Goal: Transaction & Acquisition: Book appointment/travel/reservation

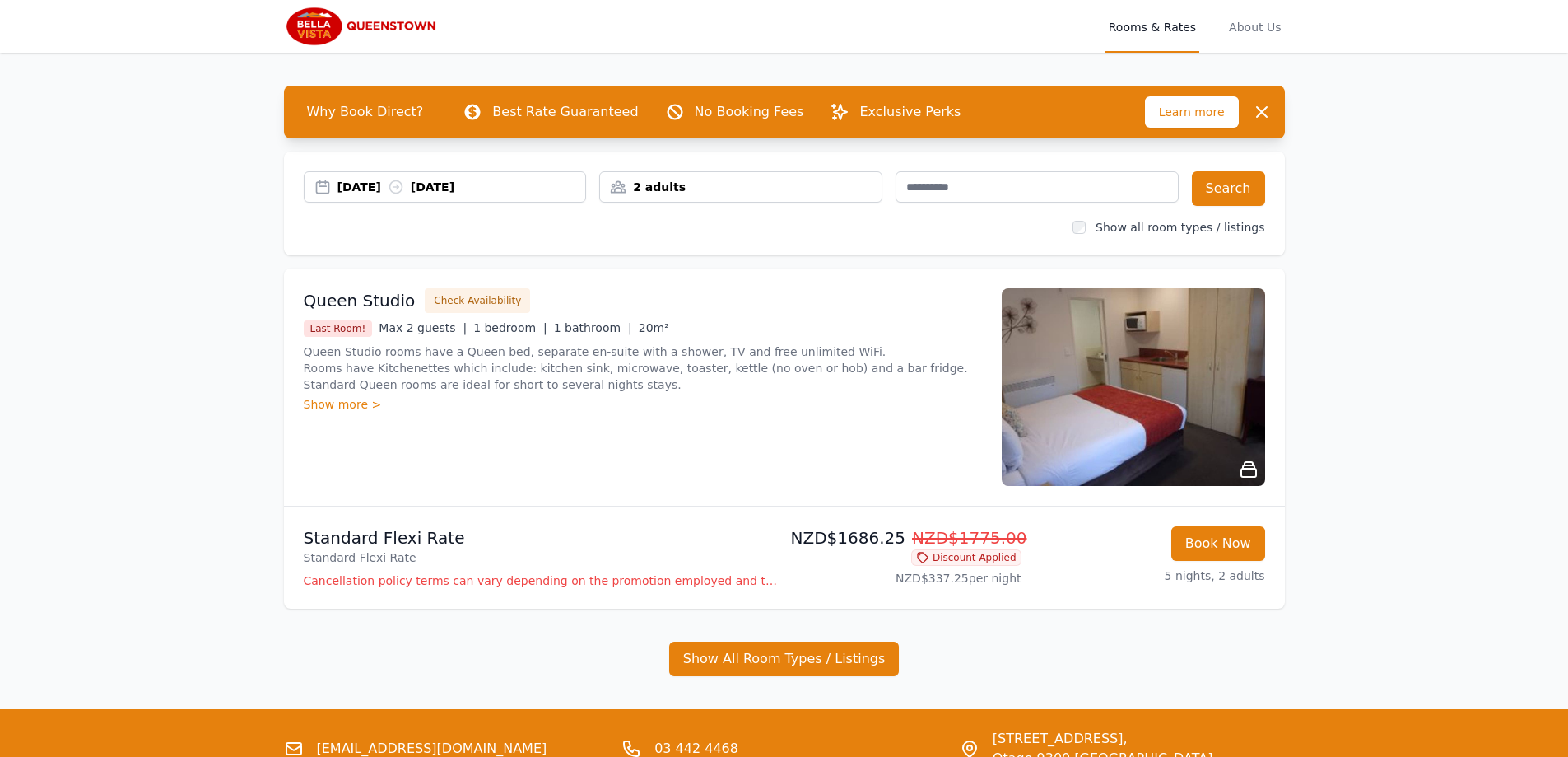
click at [380, 184] on div "[DATE] [DATE]" at bounding box center [462, 186] width 248 height 16
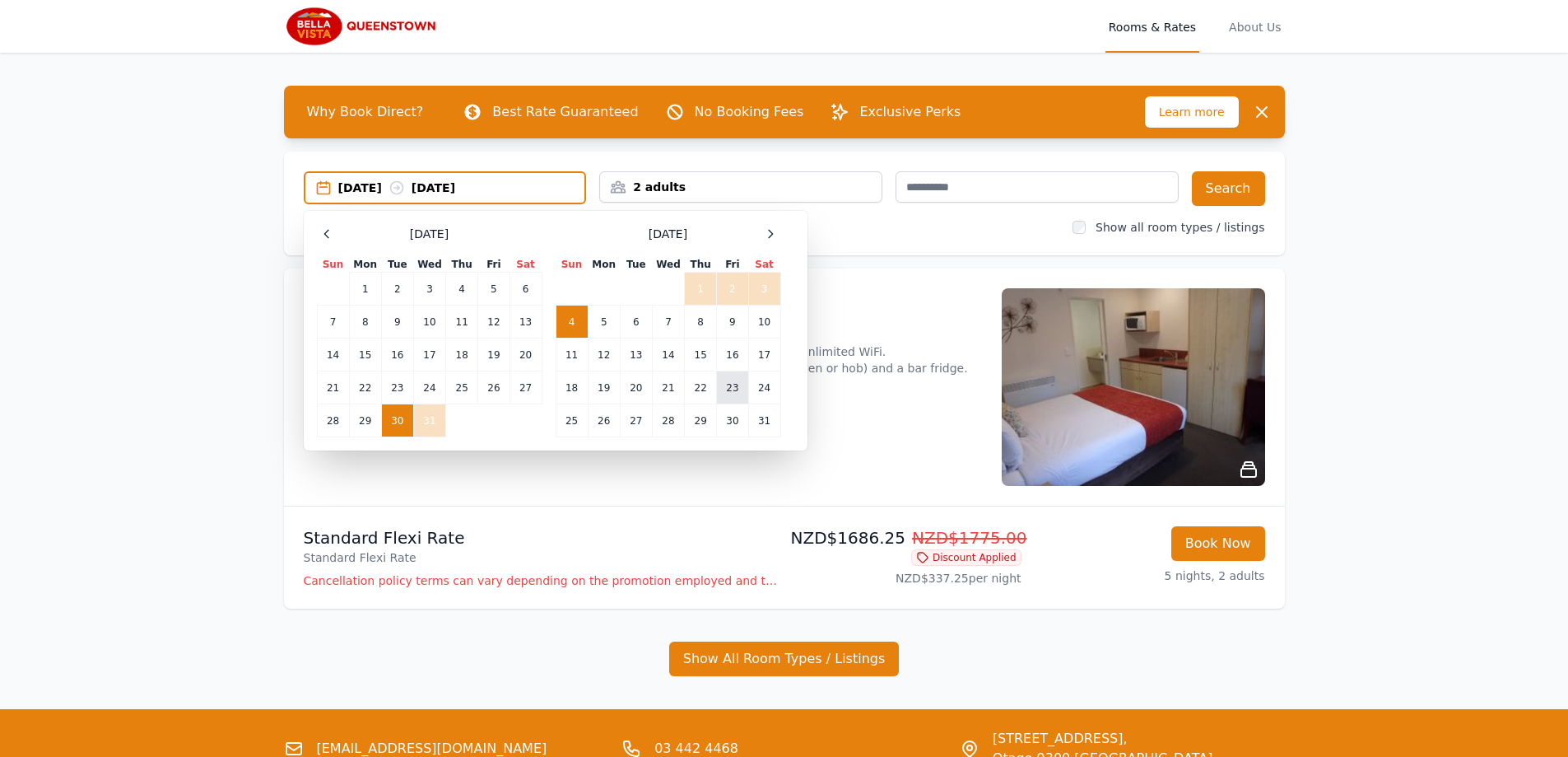
click at [732, 388] on td "23" at bounding box center [733, 388] width 32 height 33
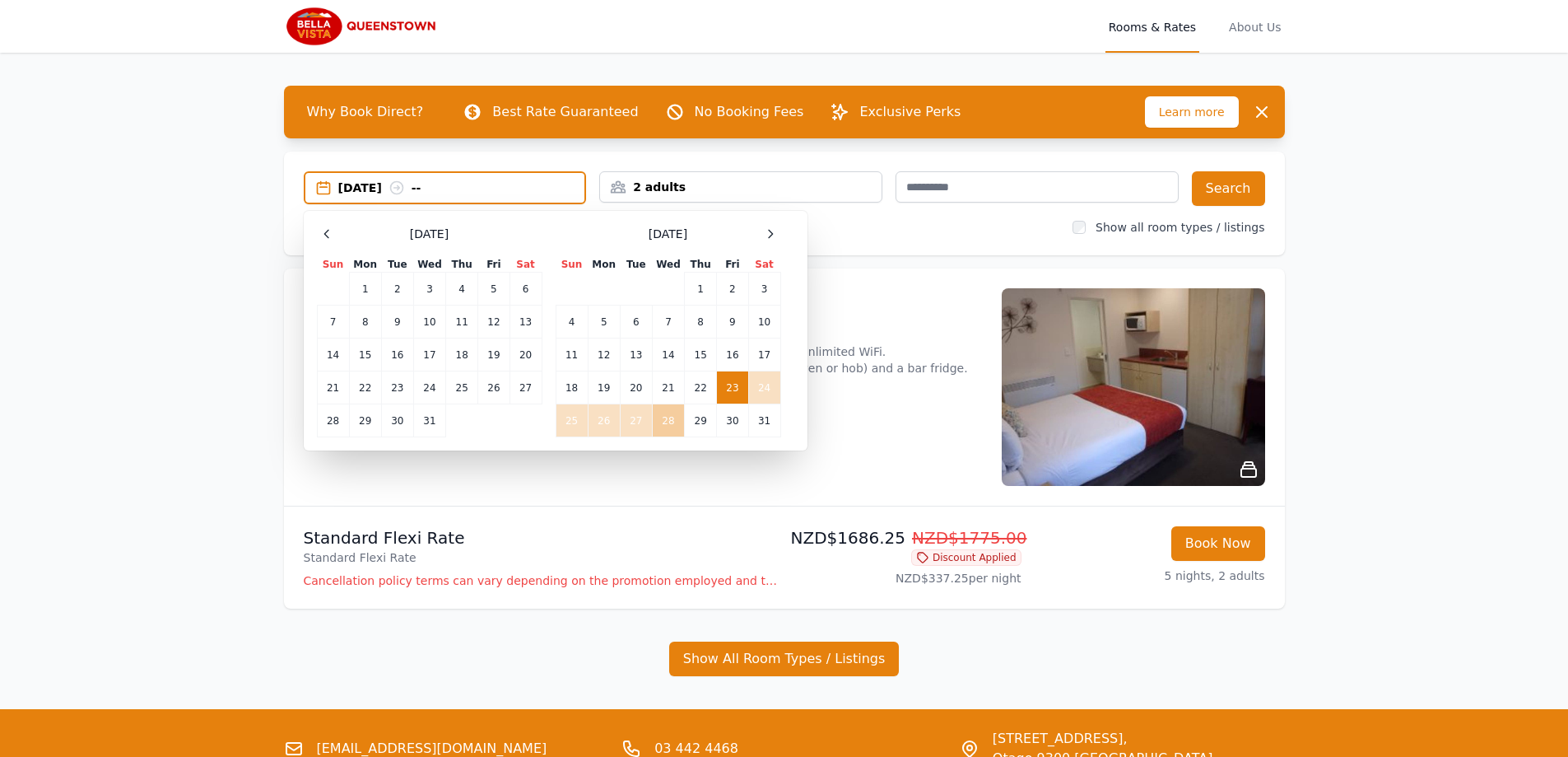
click at [671, 426] on td "28" at bounding box center [667, 421] width 32 height 33
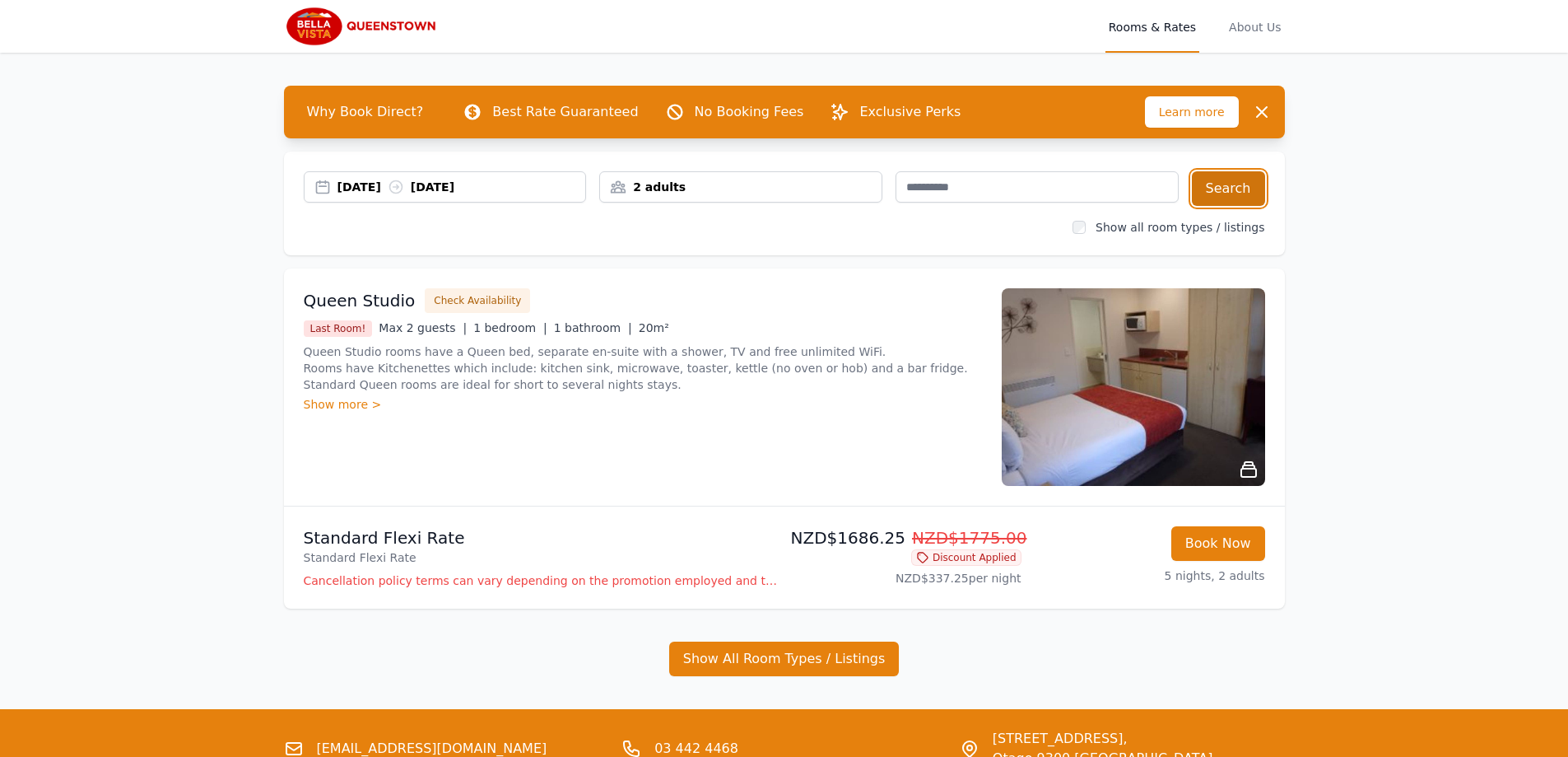
click at [1238, 191] on button "Search" at bounding box center [1229, 189] width 74 height 34
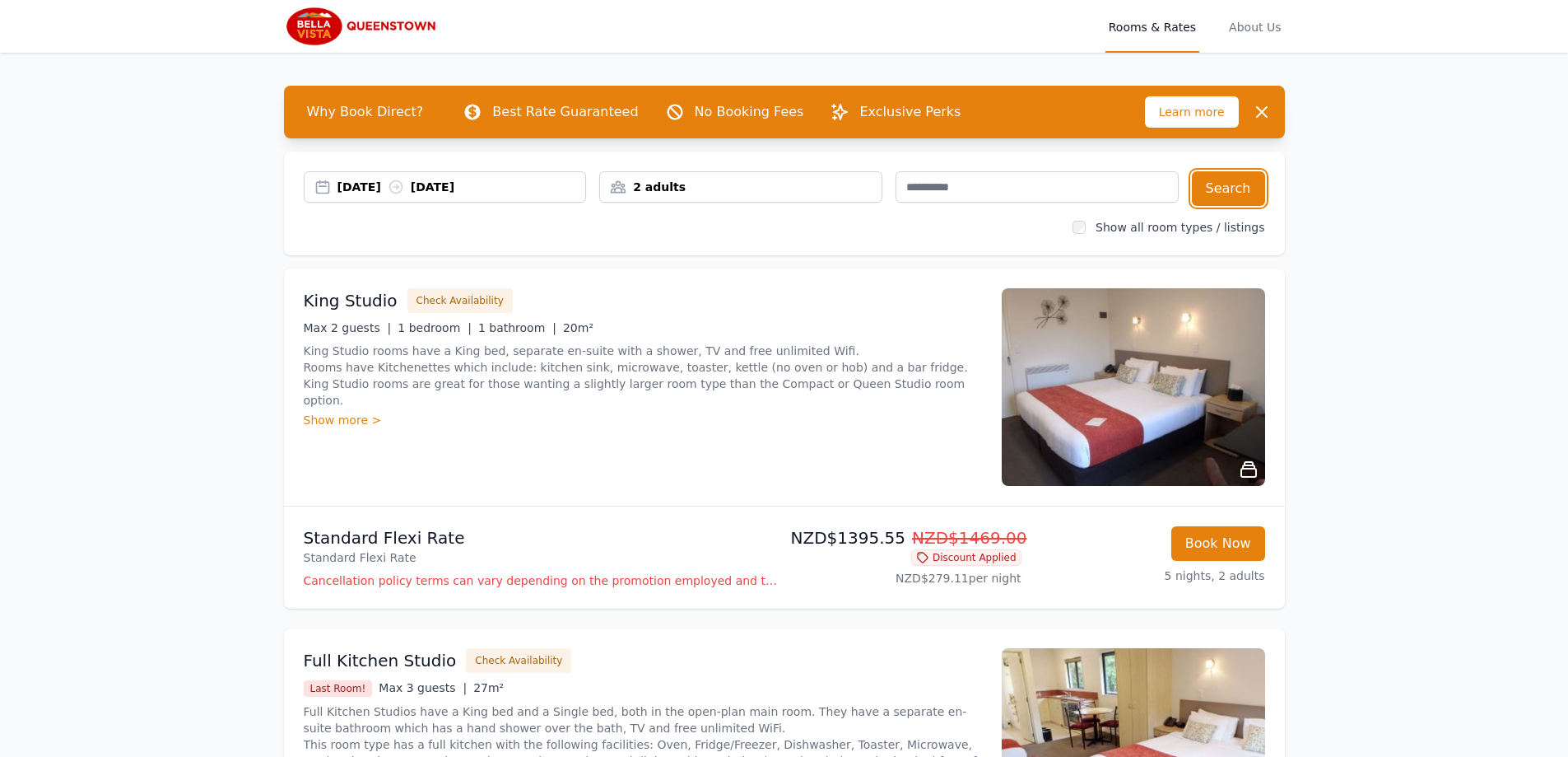
click at [367, 192] on div "[DATE] [DATE]" at bounding box center [462, 186] width 248 height 16
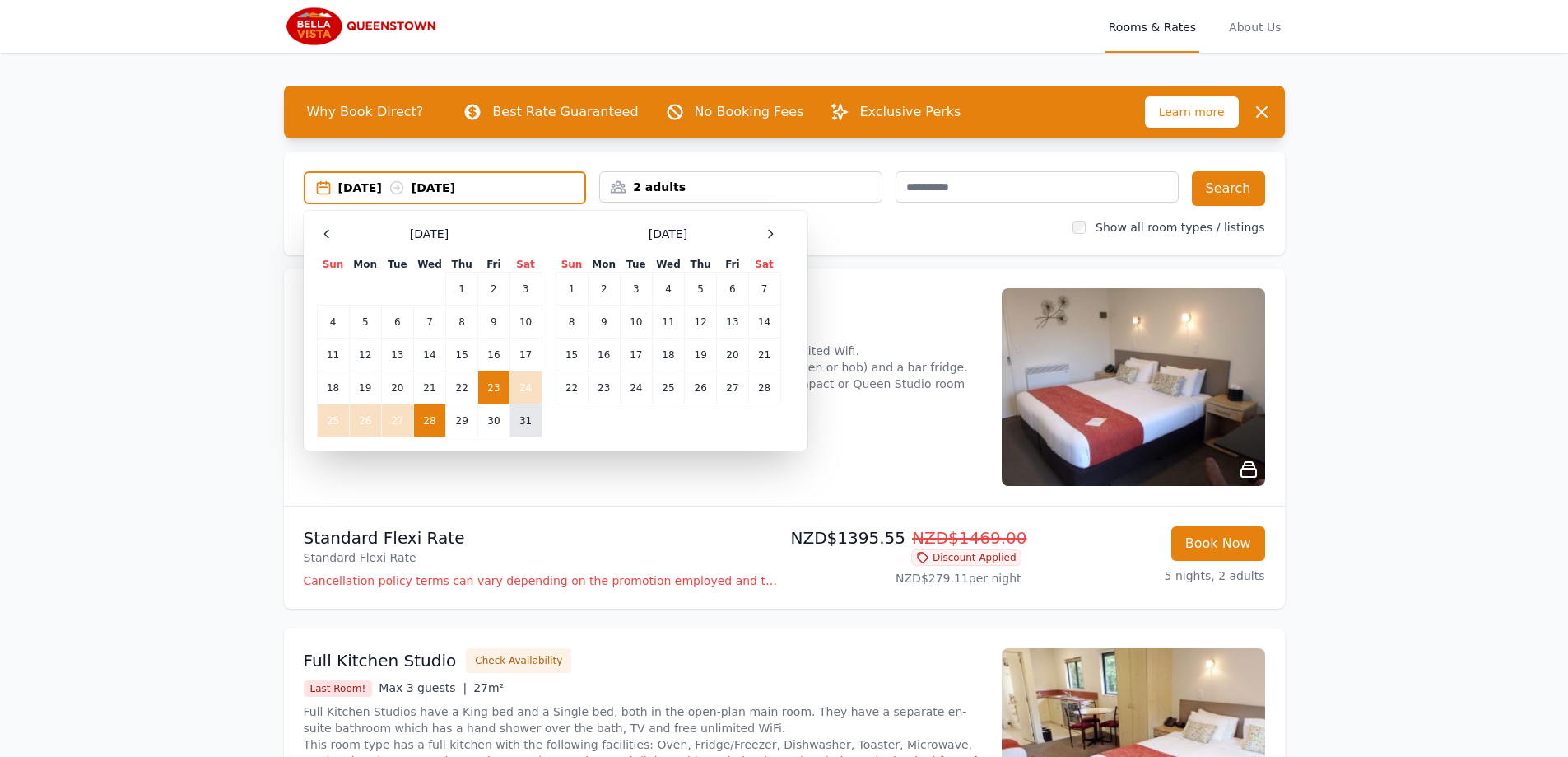
click at [530, 418] on td "31" at bounding box center [525, 421] width 32 height 33
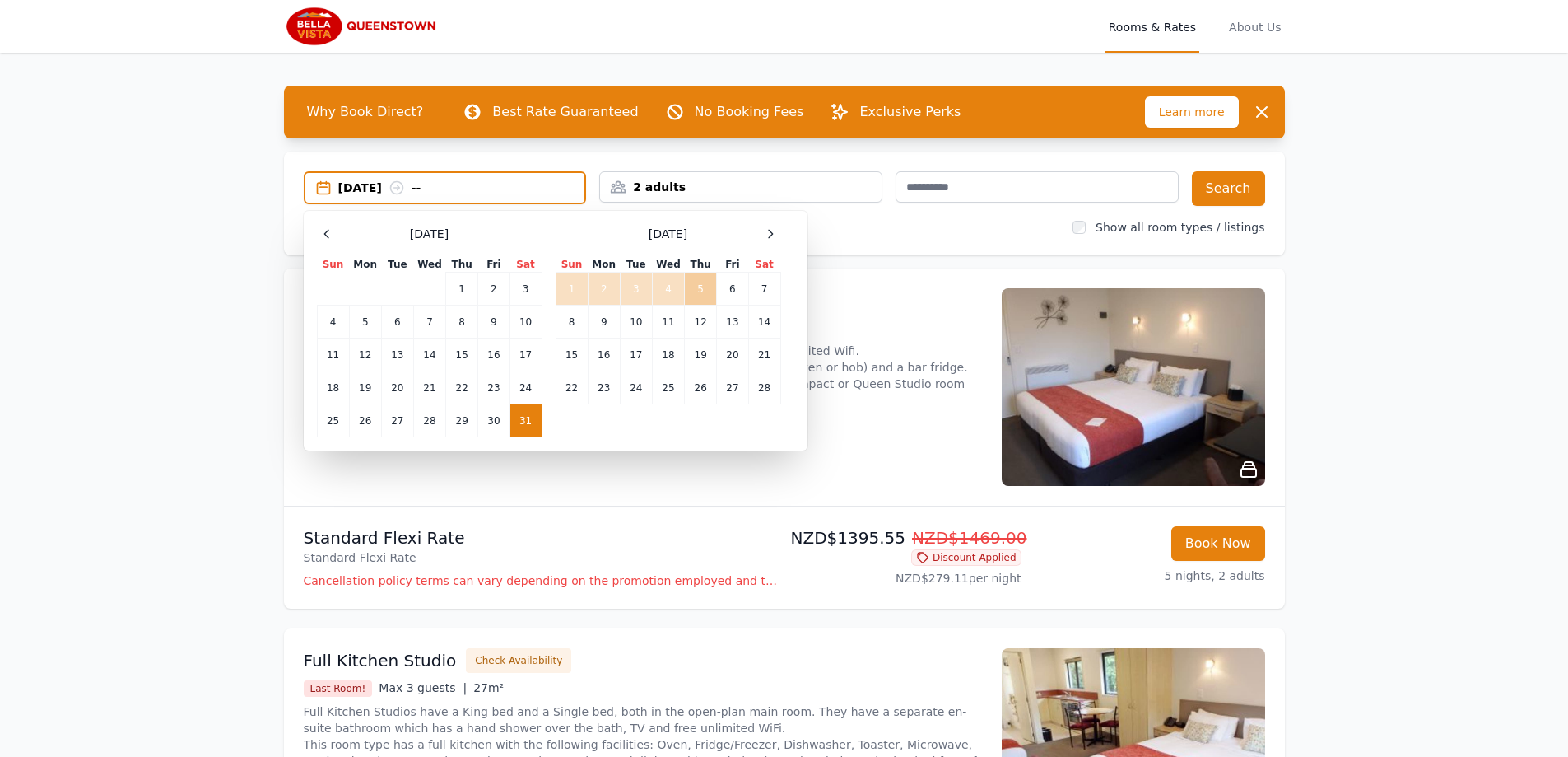
click at [696, 288] on td "5" at bounding box center [700, 289] width 32 height 33
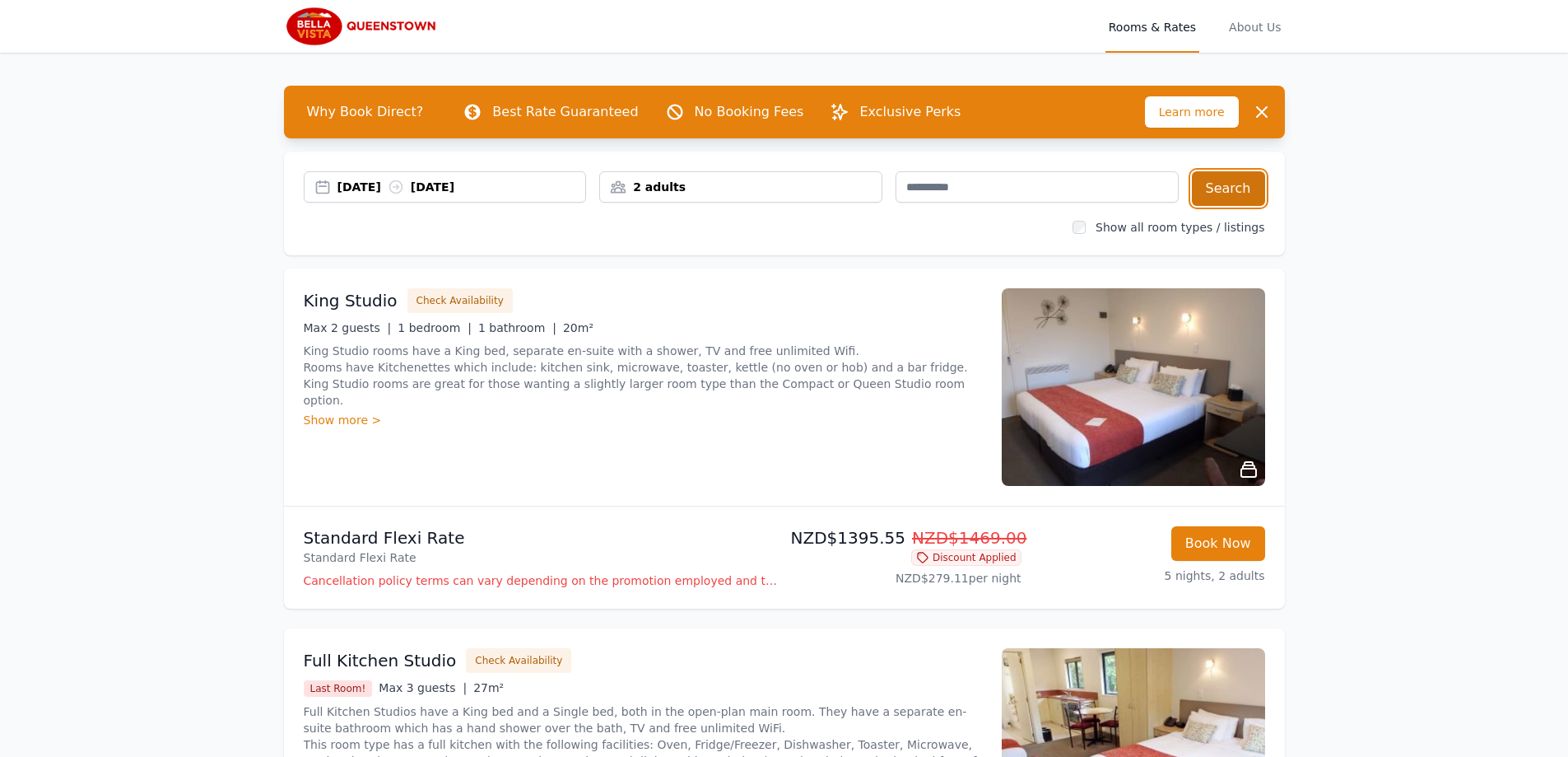
click at [1247, 193] on button "Search" at bounding box center [1229, 189] width 74 height 34
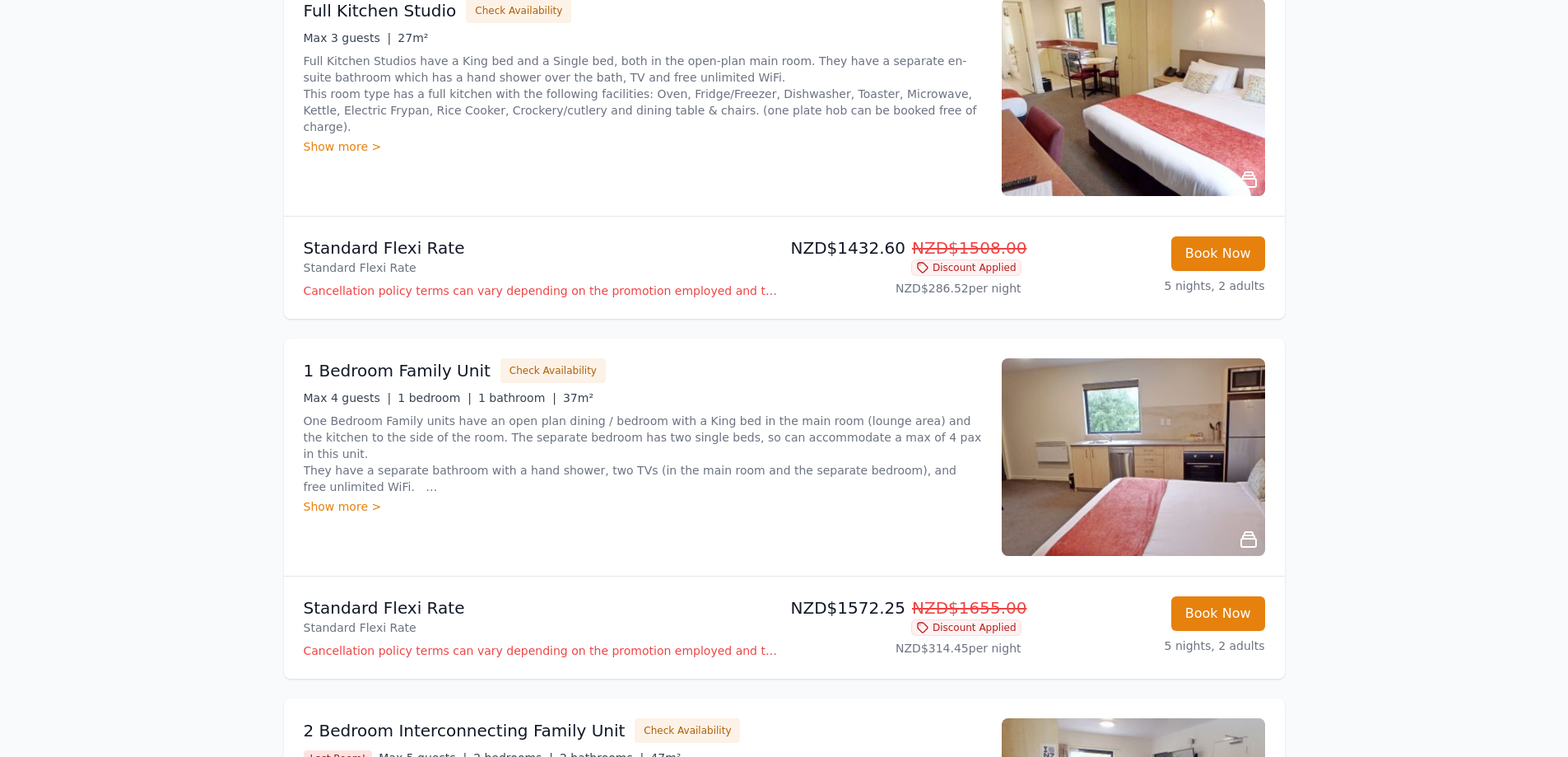
scroll to position [1400, 0]
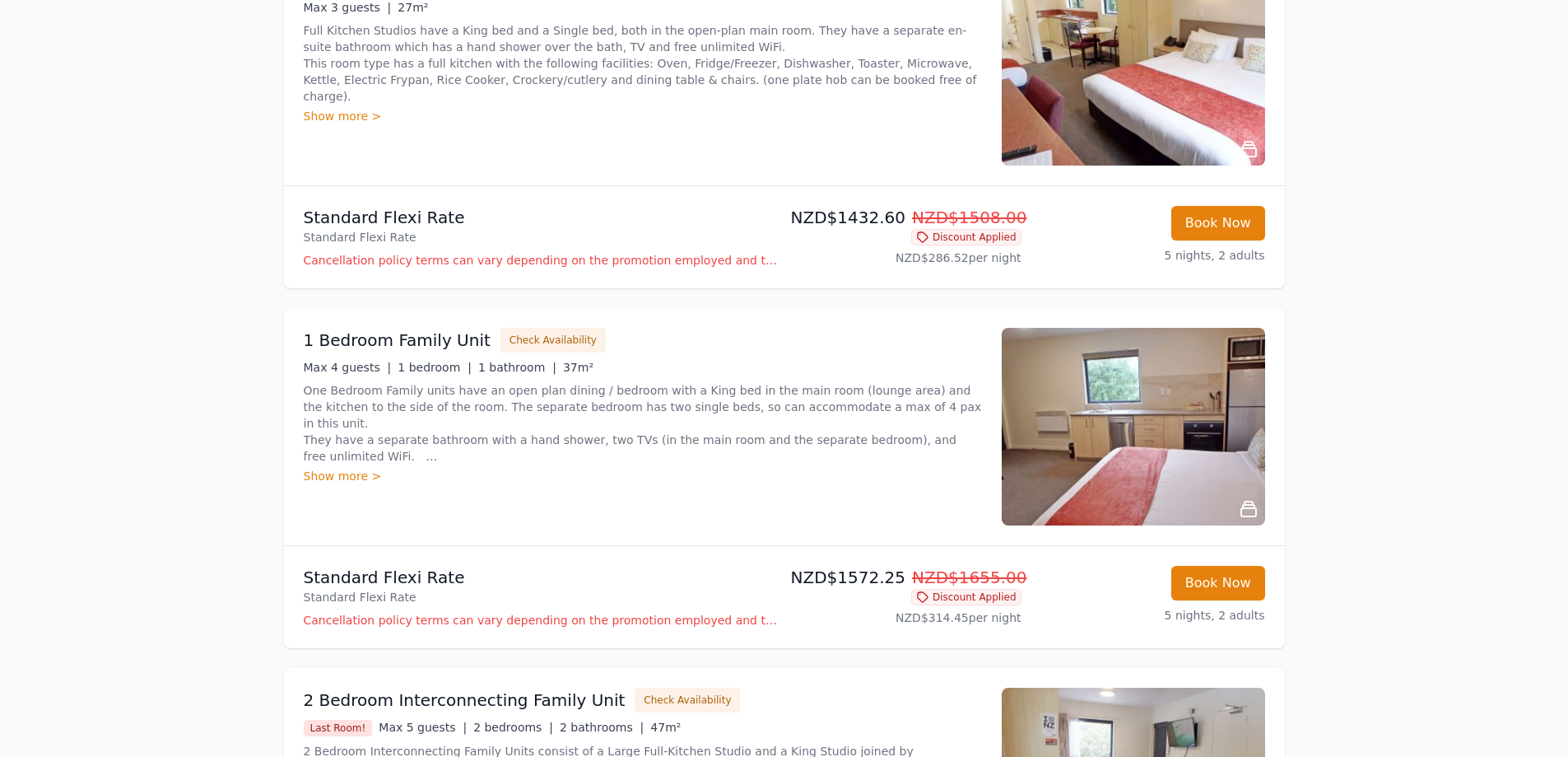
click at [337, 476] on div "Show more >" at bounding box center [643, 476] width 679 height 16
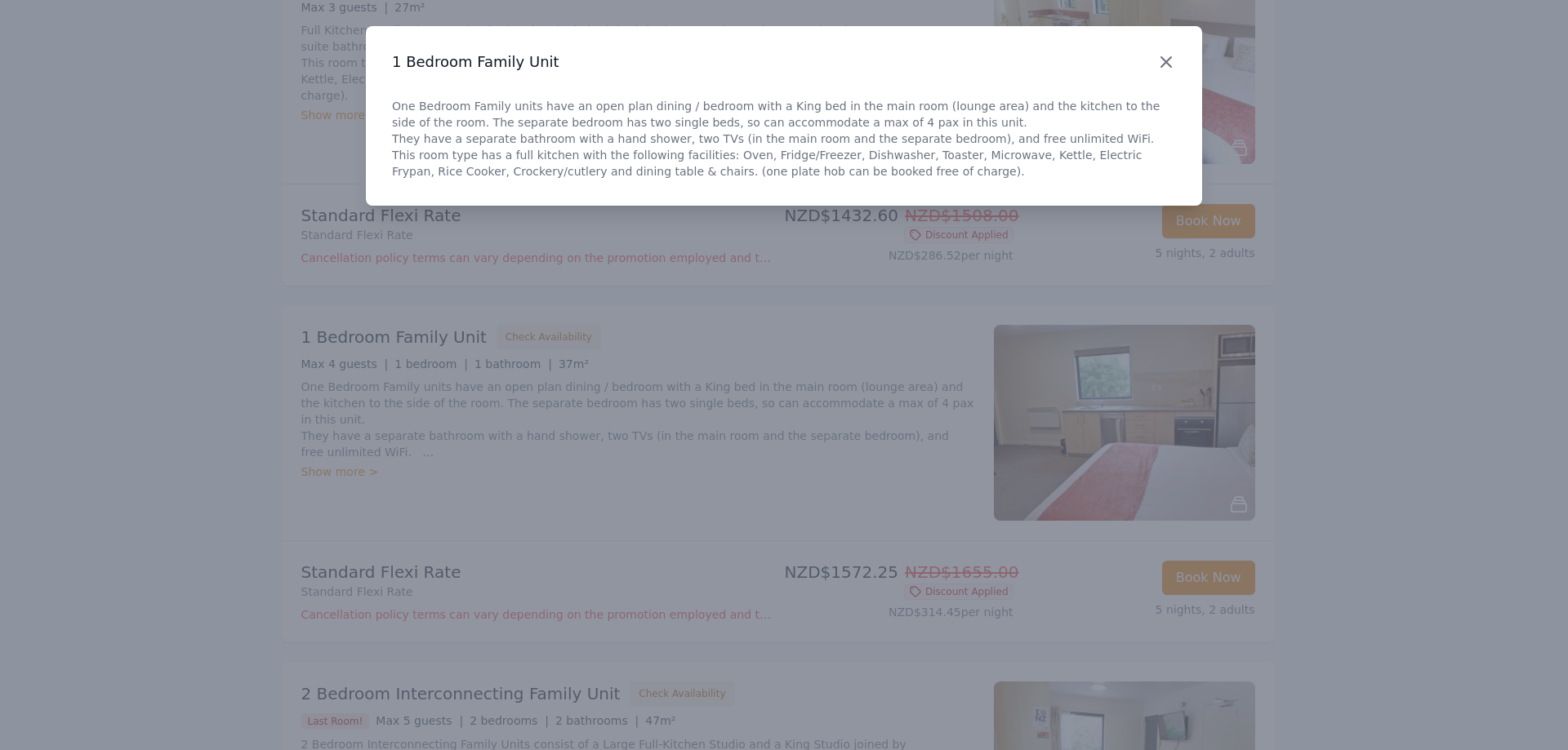
click at [1168, 56] on icon "button" at bounding box center [1165, 61] width 20 height 20
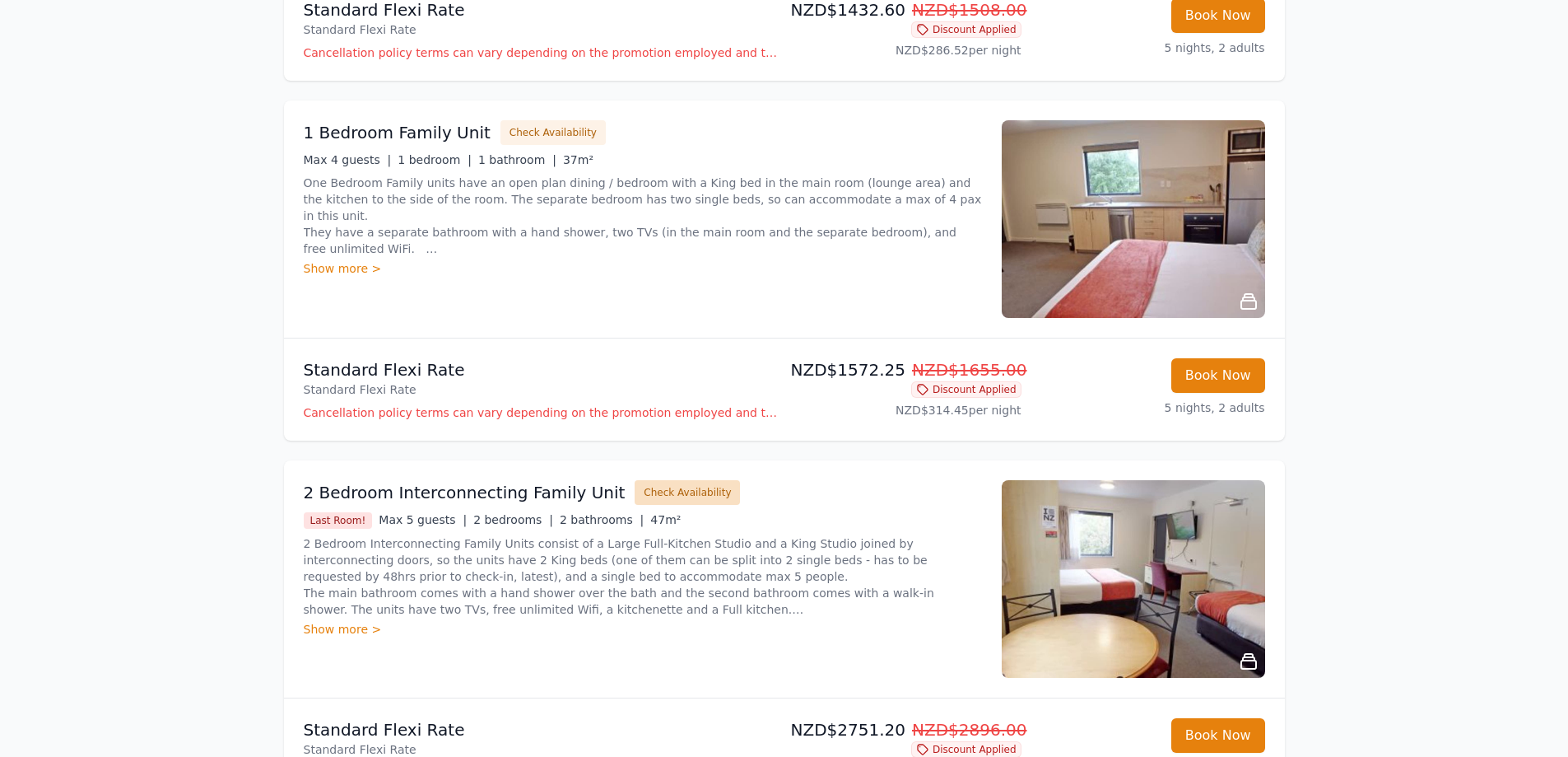
scroll to position [1565, 0]
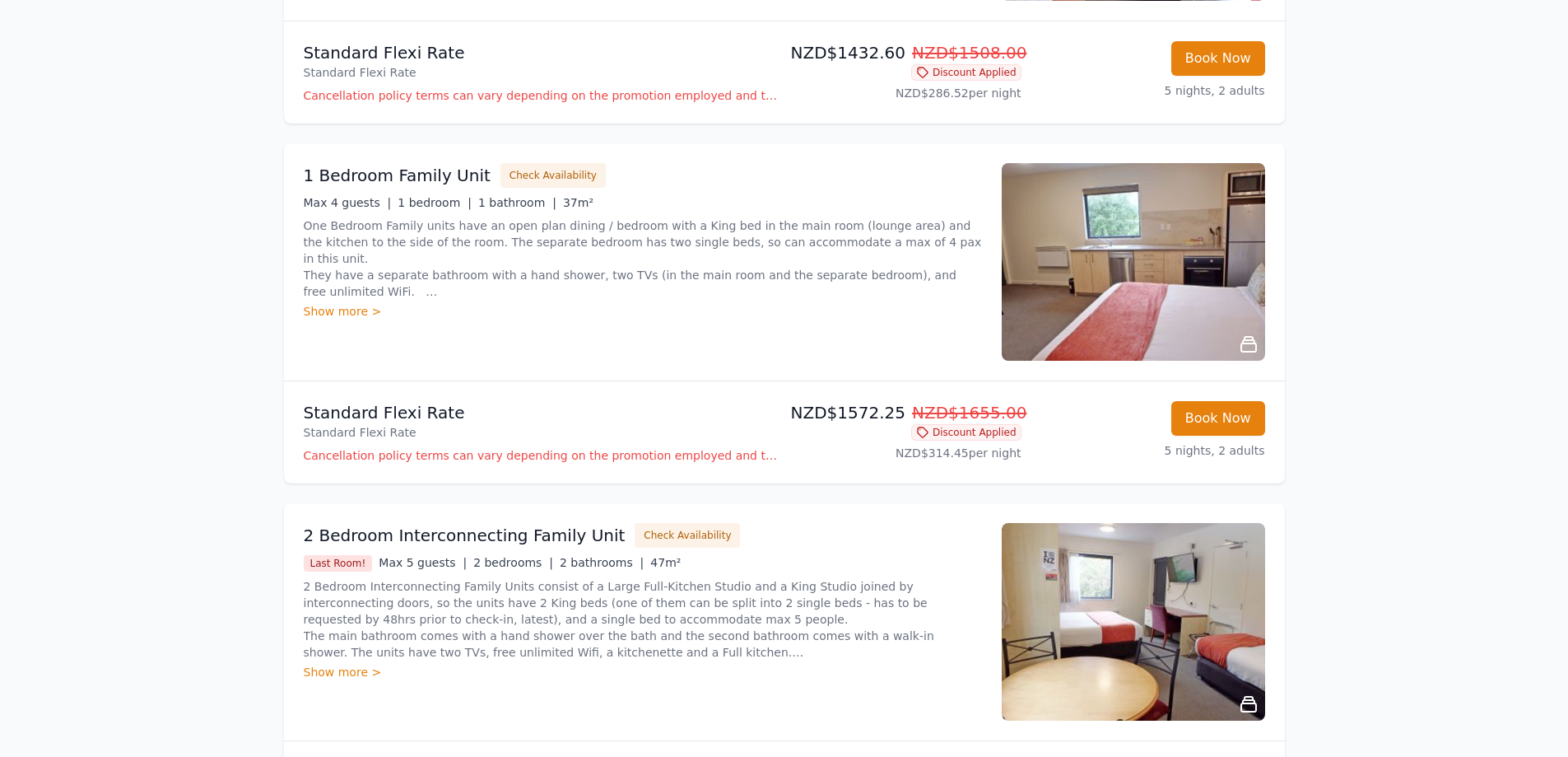
click at [1248, 345] on icon at bounding box center [1248, 344] width 20 height 20
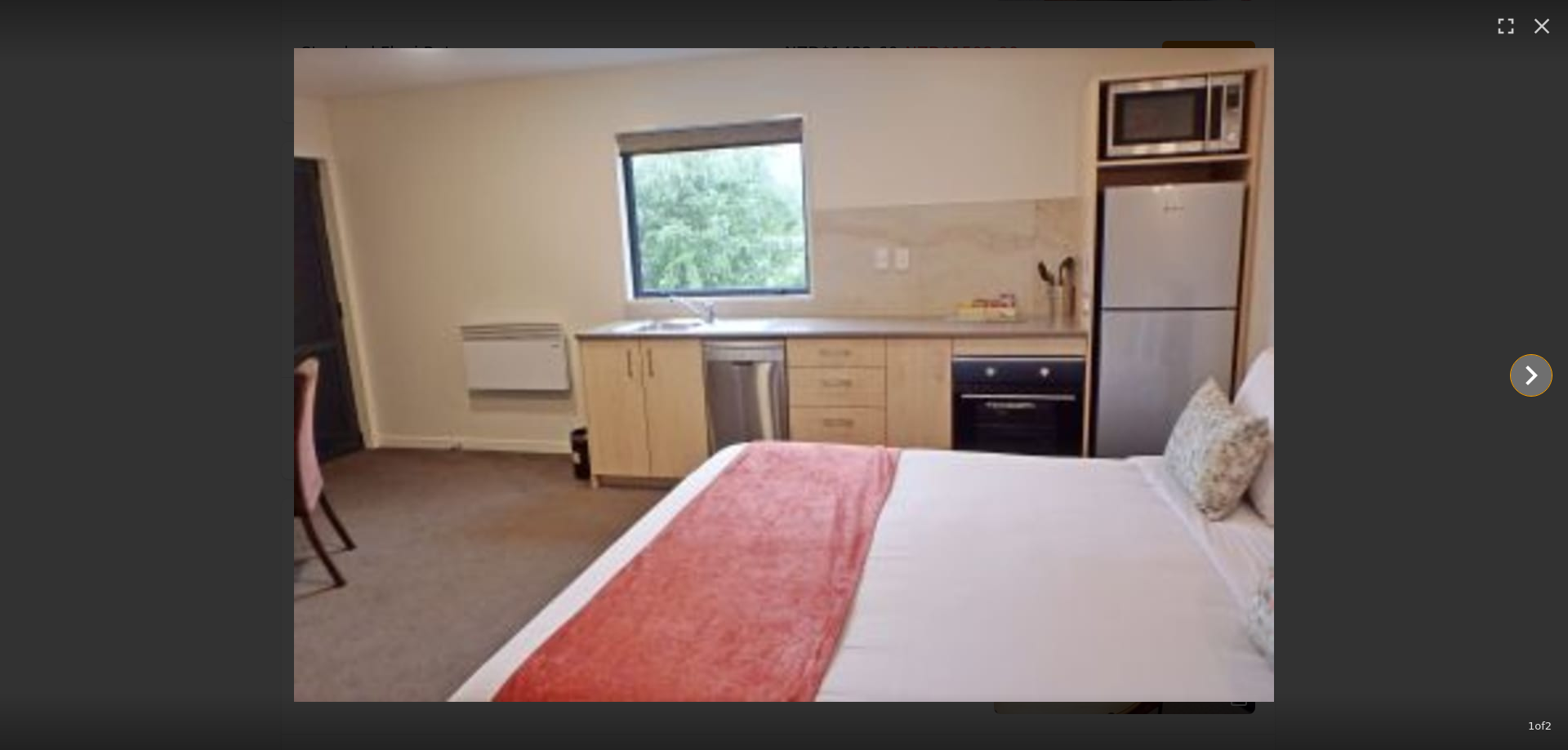
click at [1526, 381] on icon "Show slide 2 of 2" at bounding box center [1531, 375] width 39 height 39
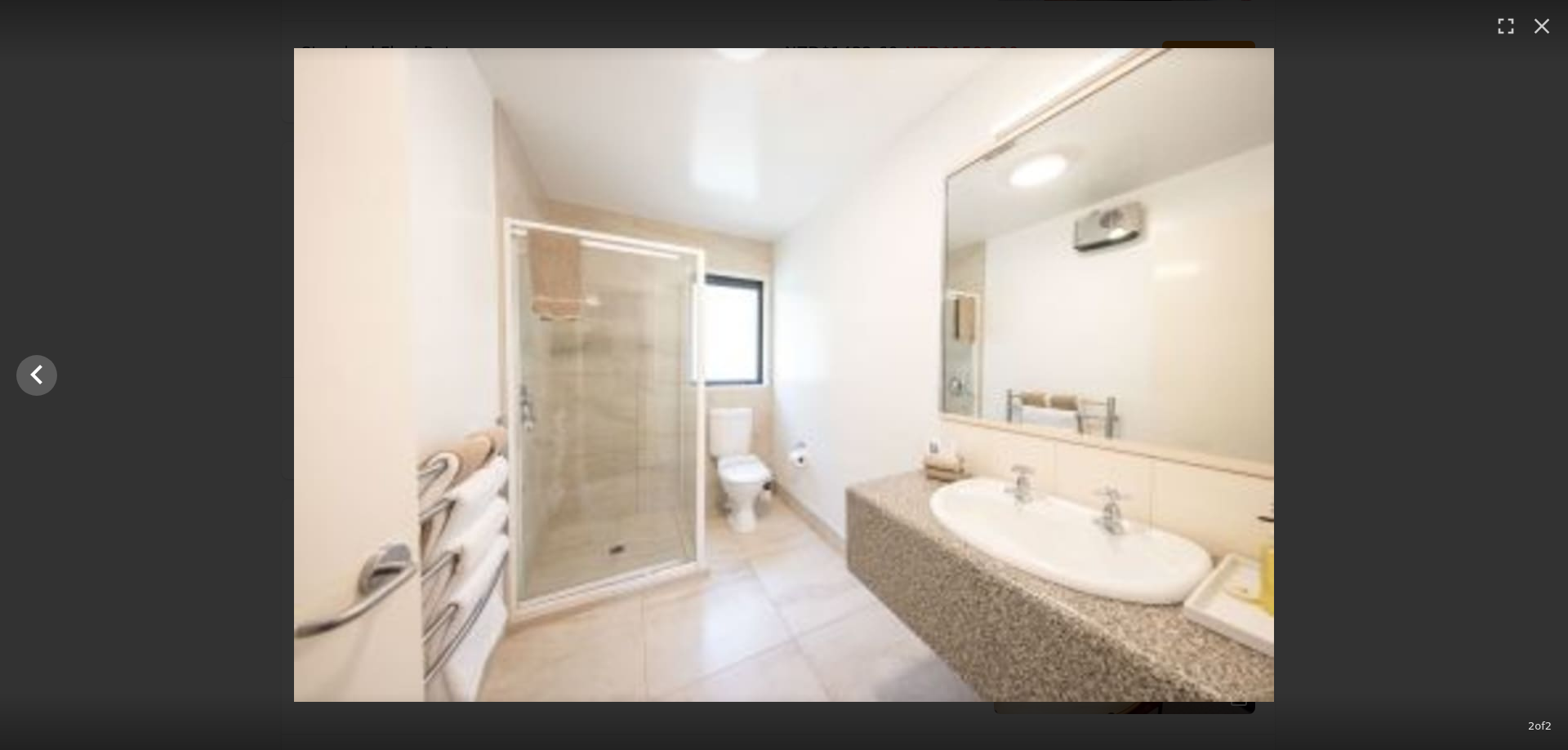
click at [1526, 381] on div at bounding box center [784, 375] width 1568 height 654
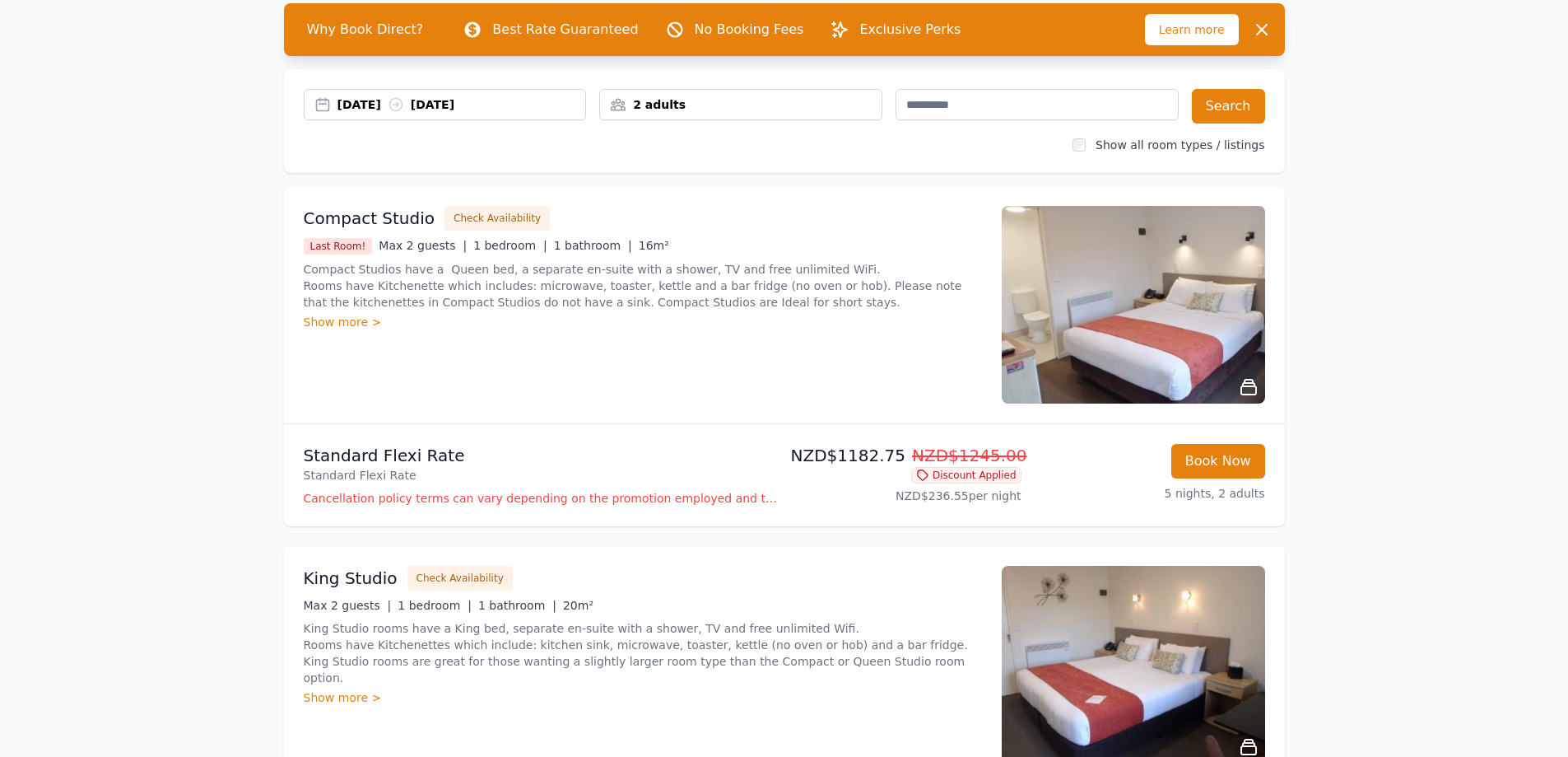
scroll to position [0, 0]
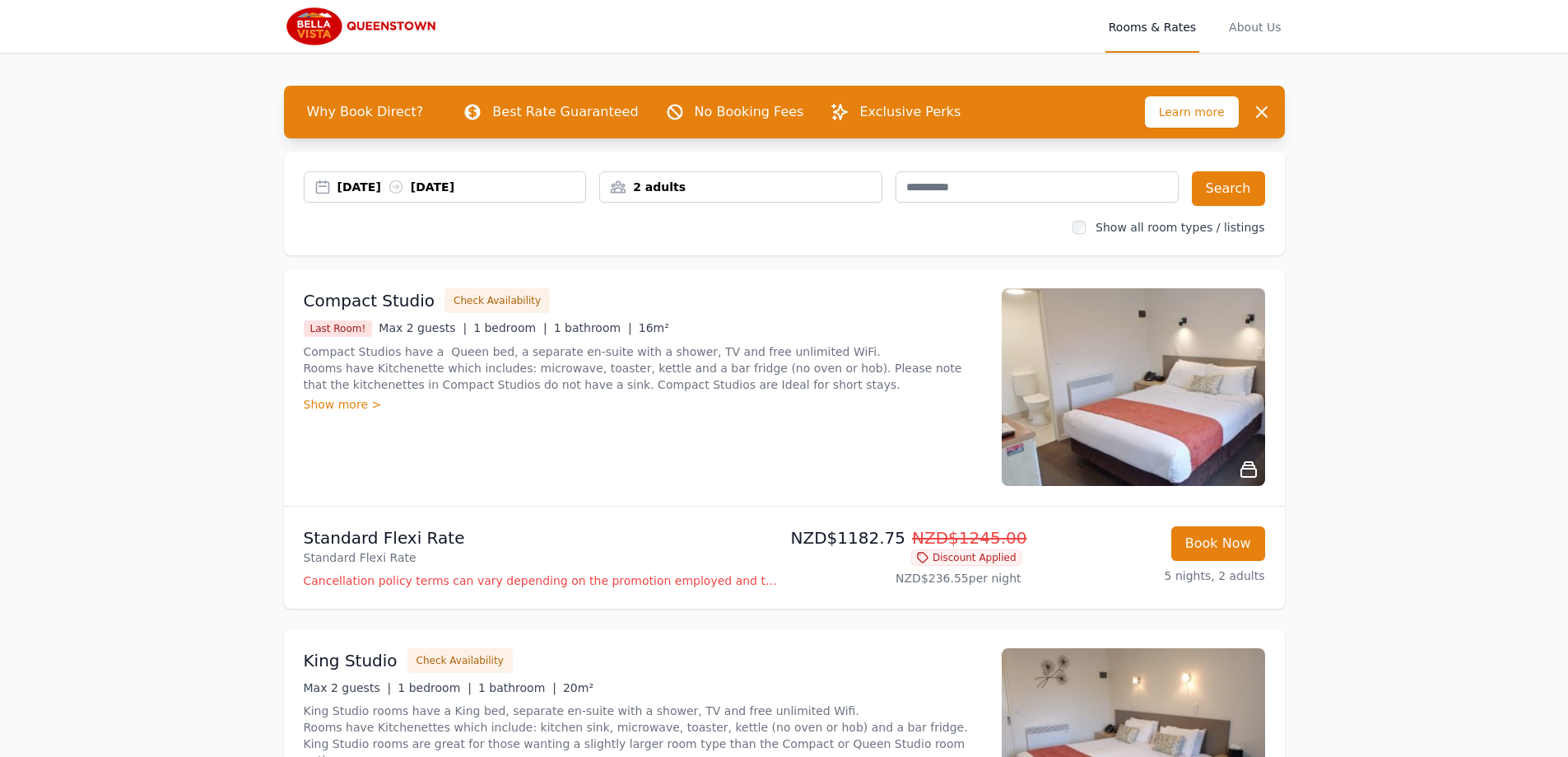
click at [362, 185] on div "[DATE] [DATE]" at bounding box center [462, 186] width 248 height 16
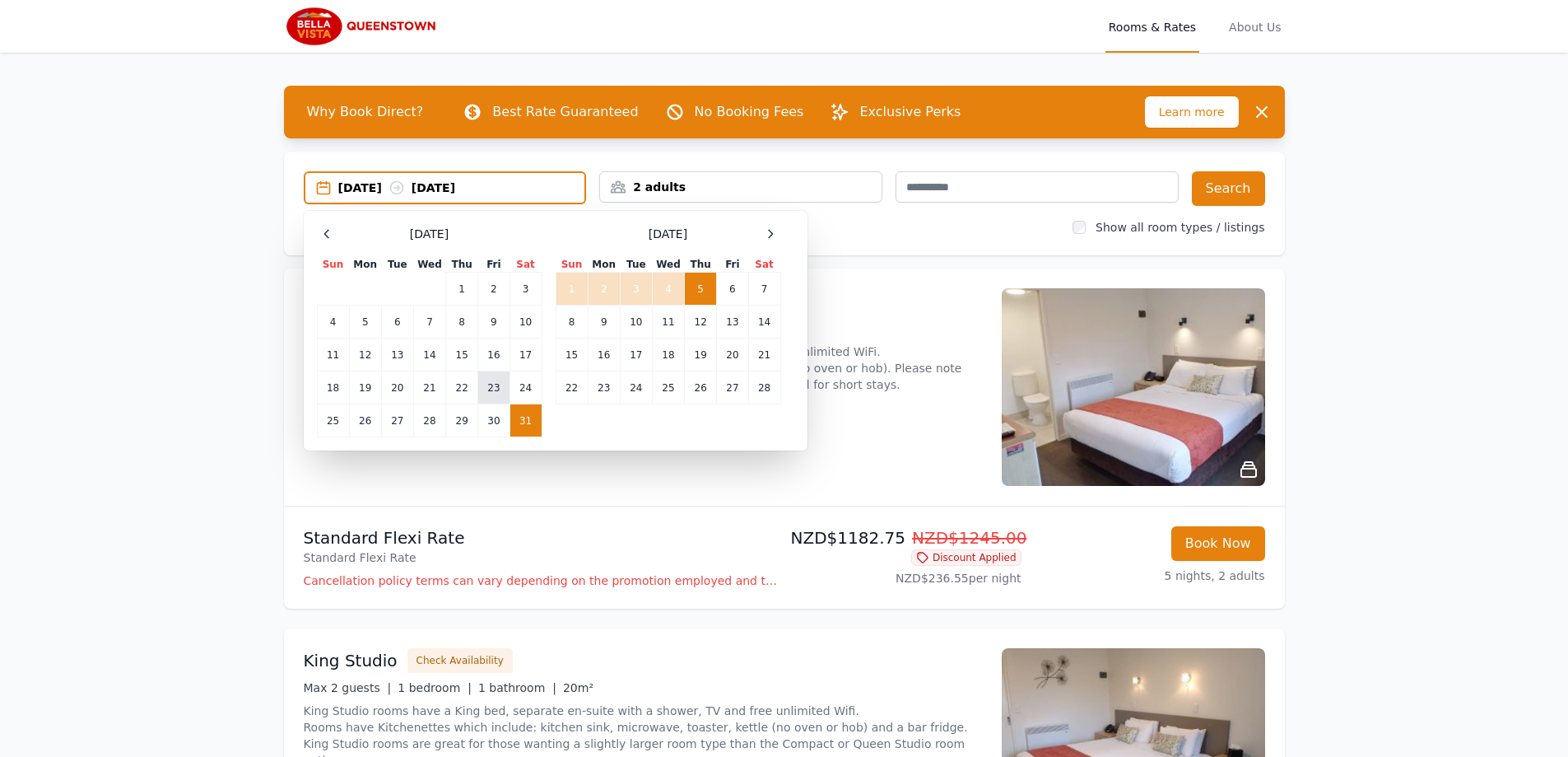
click at [499, 388] on td "23" at bounding box center [494, 388] width 32 height 33
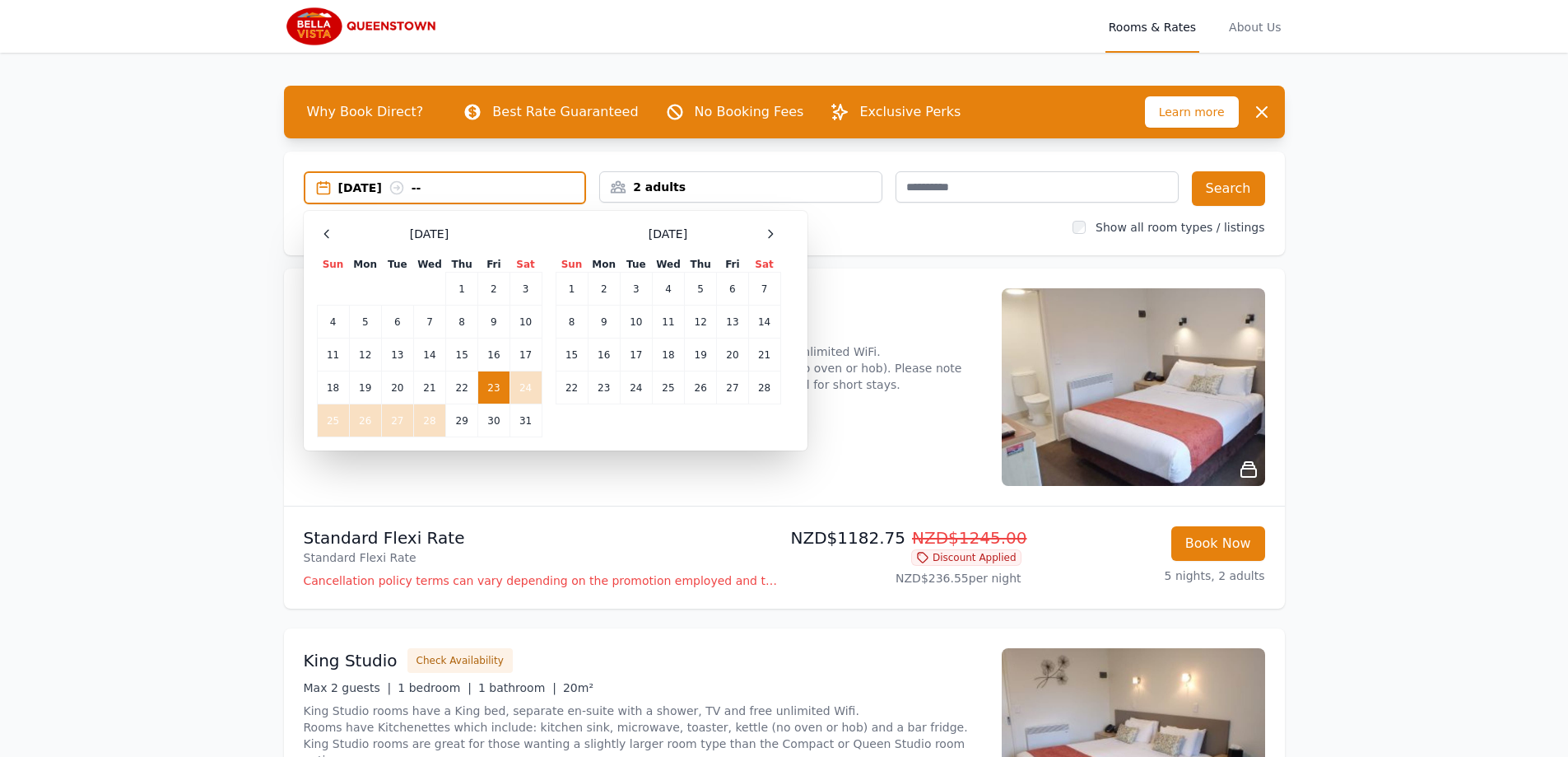
click at [428, 418] on td "28" at bounding box center [428, 421] width 32 height 33
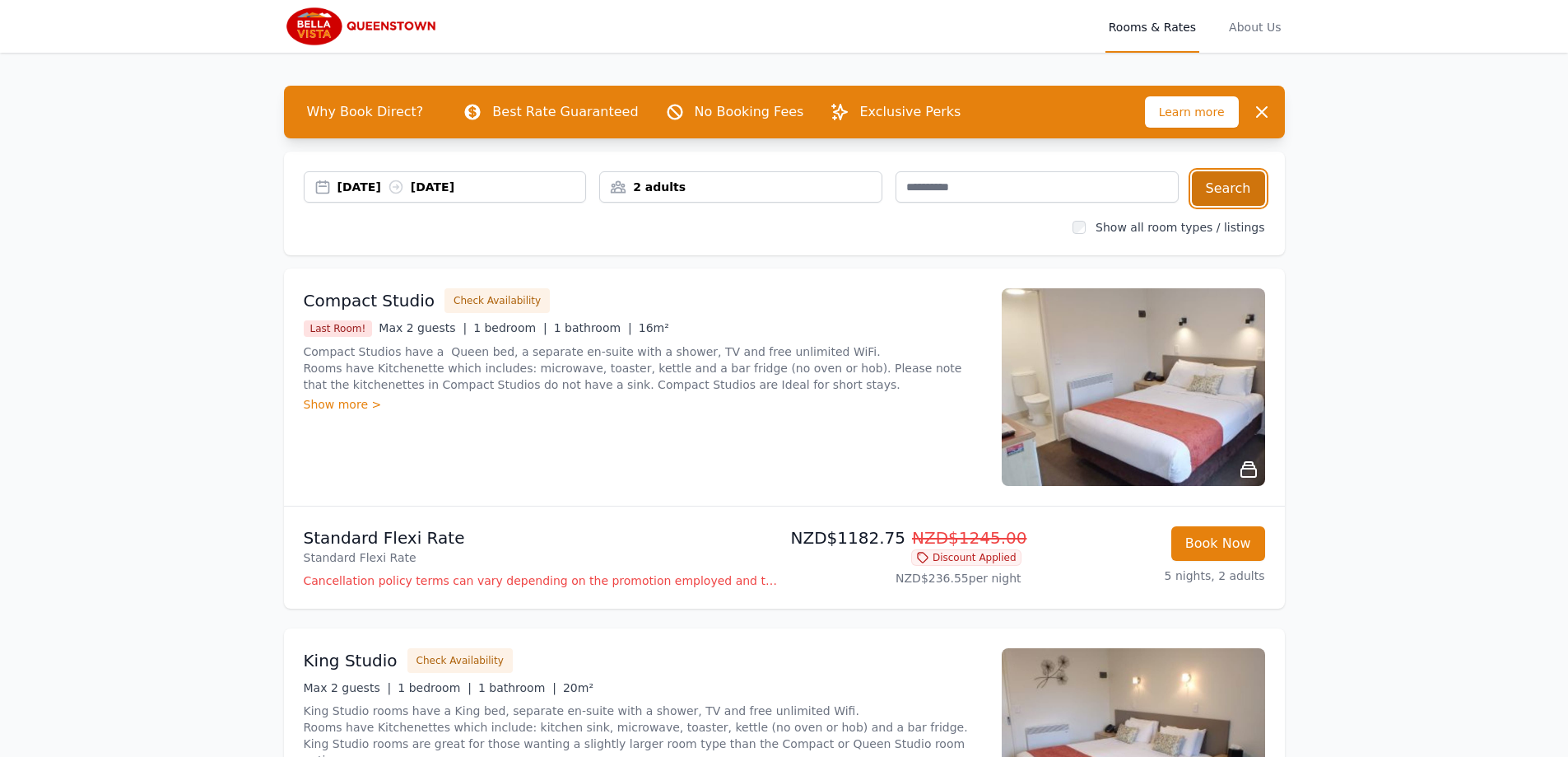
click at [1235, 190] on button "Search" at bounding box center [1229, 189] width 74 height 34
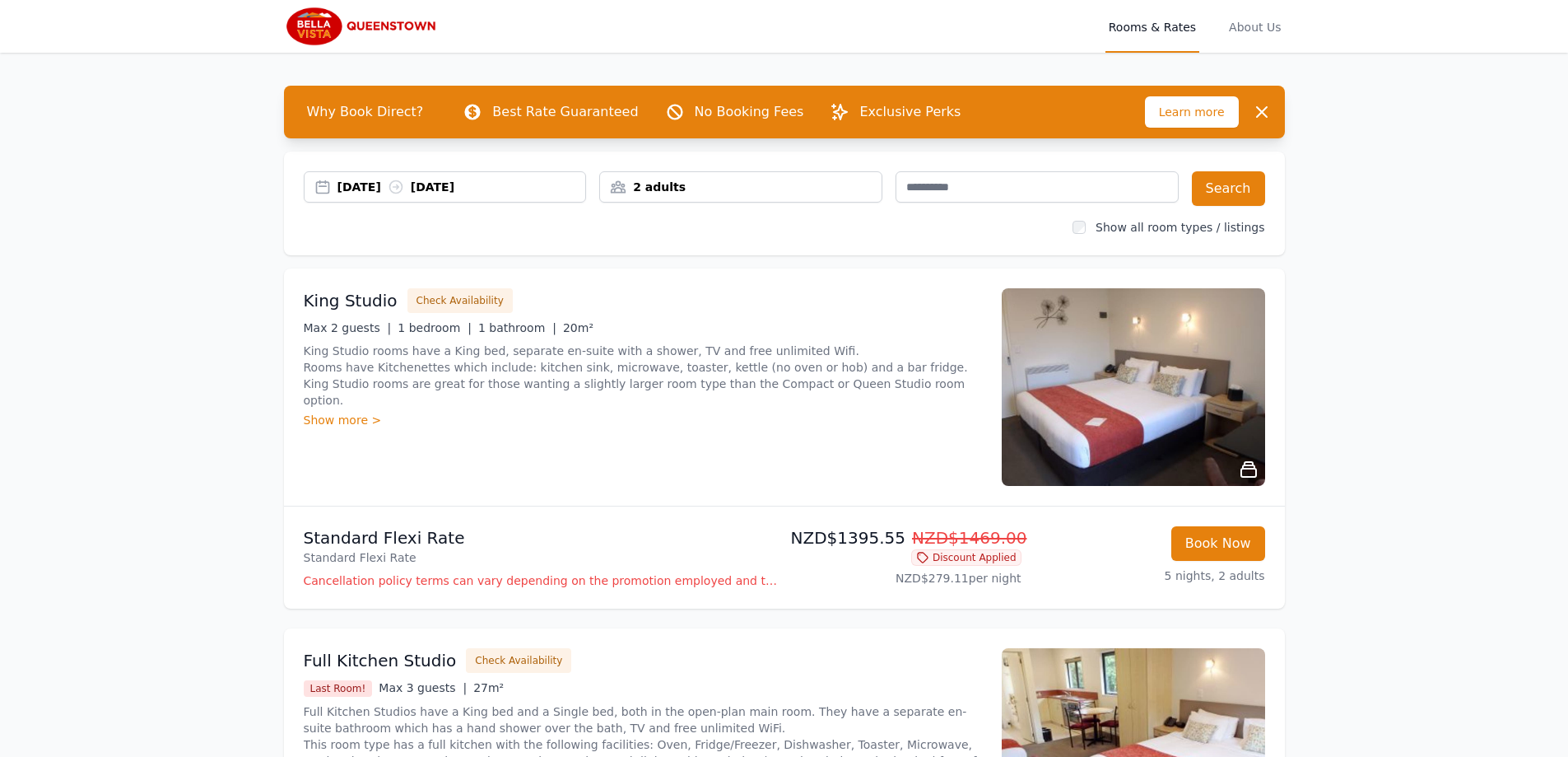
click at [314, 29] on img at bounding box center [362, 27] width 158 height 39
